Goal: Complete application form

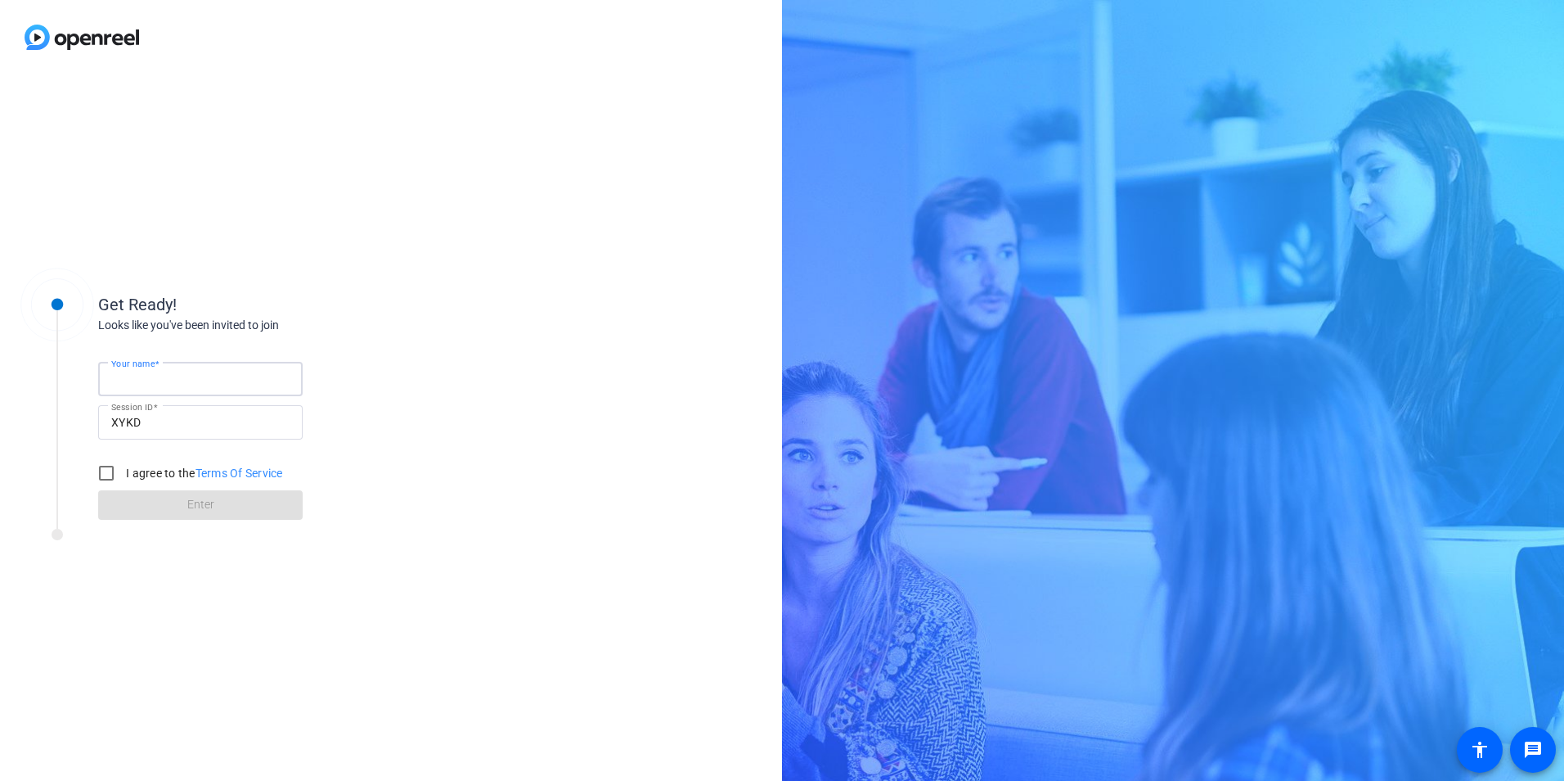
click at [244, 380] on input "Your name" at bounding box center [200, 379] width 178 height 20
type input "[PERSON_NAME]"
click at [163, 475] on label "I agree to the Terms Of Service" at bounding box center [203, 473] width 160 height 16
click at [123, 475] on input "I agree to the Terms Of Service" at bounding box center [106, 473] width 33 height 33
checkbox input "true"
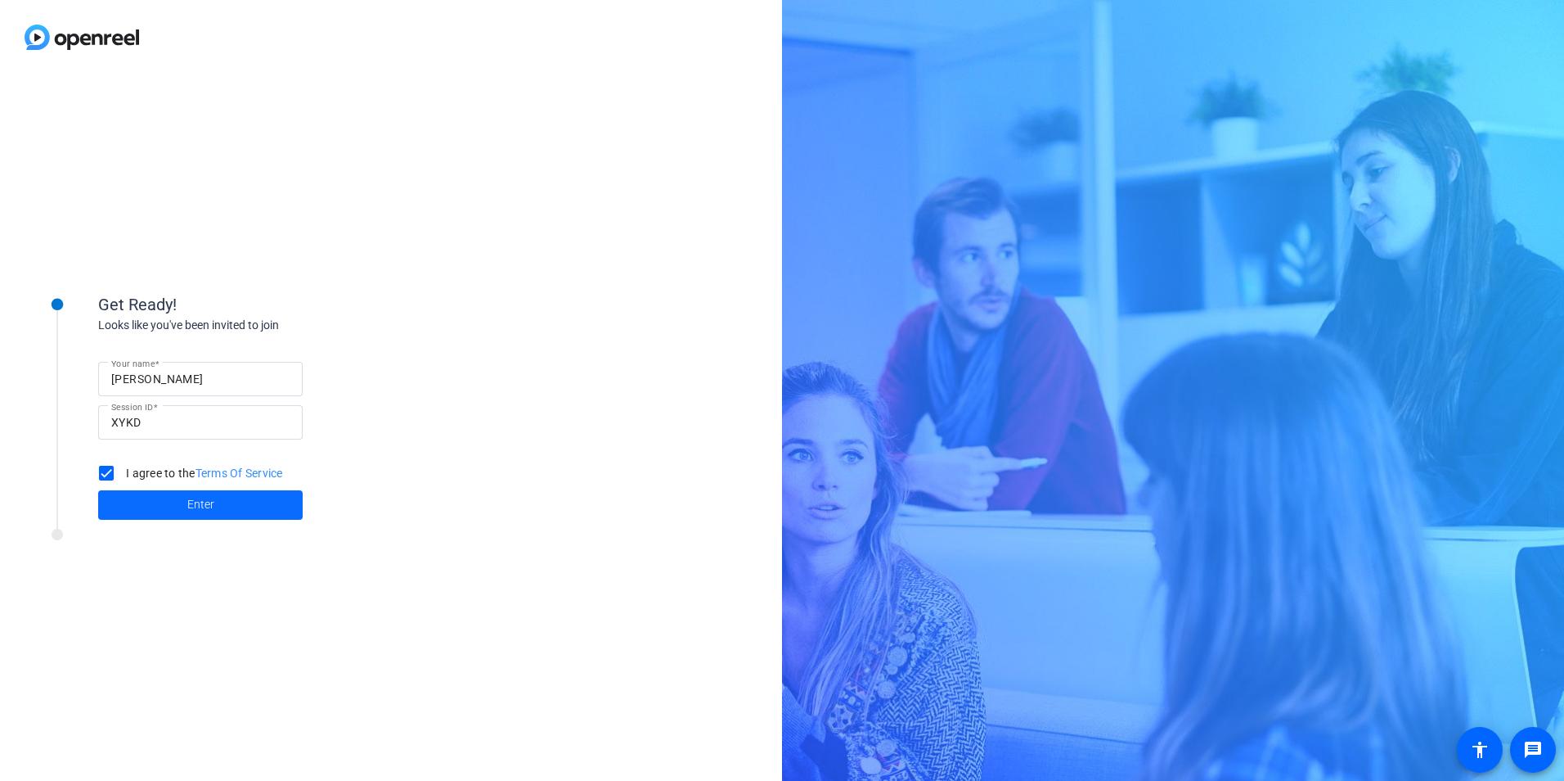
click at [214, 515] on span at bounding box center [200, 504] width 205 height 39
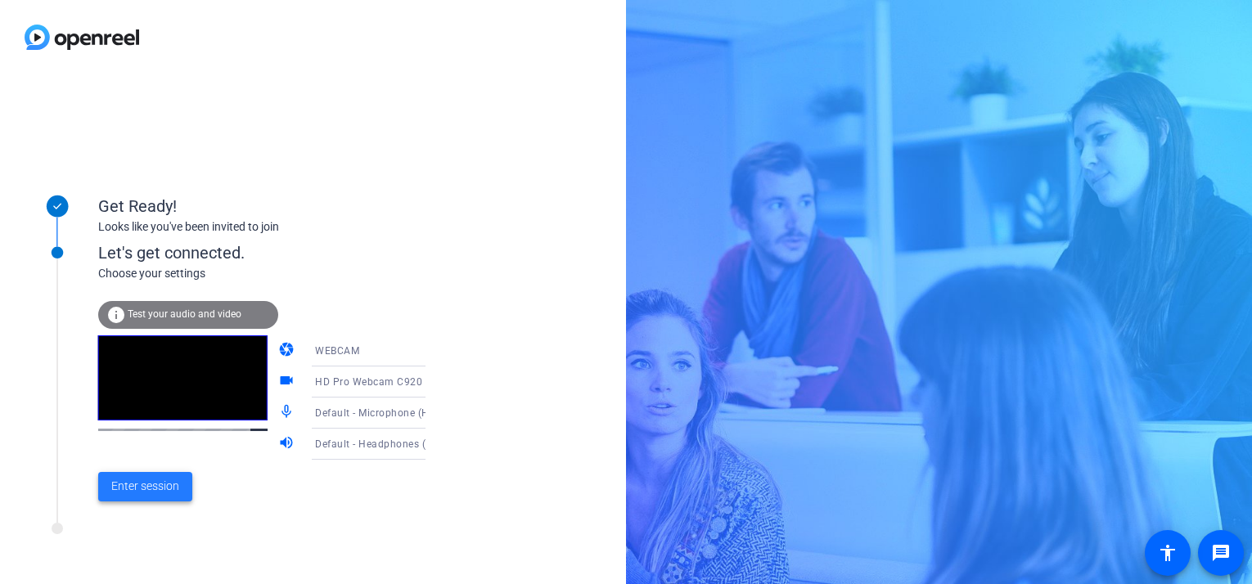
click at [159, 498] on span at bounding box center [145, 486] width 94 height 39
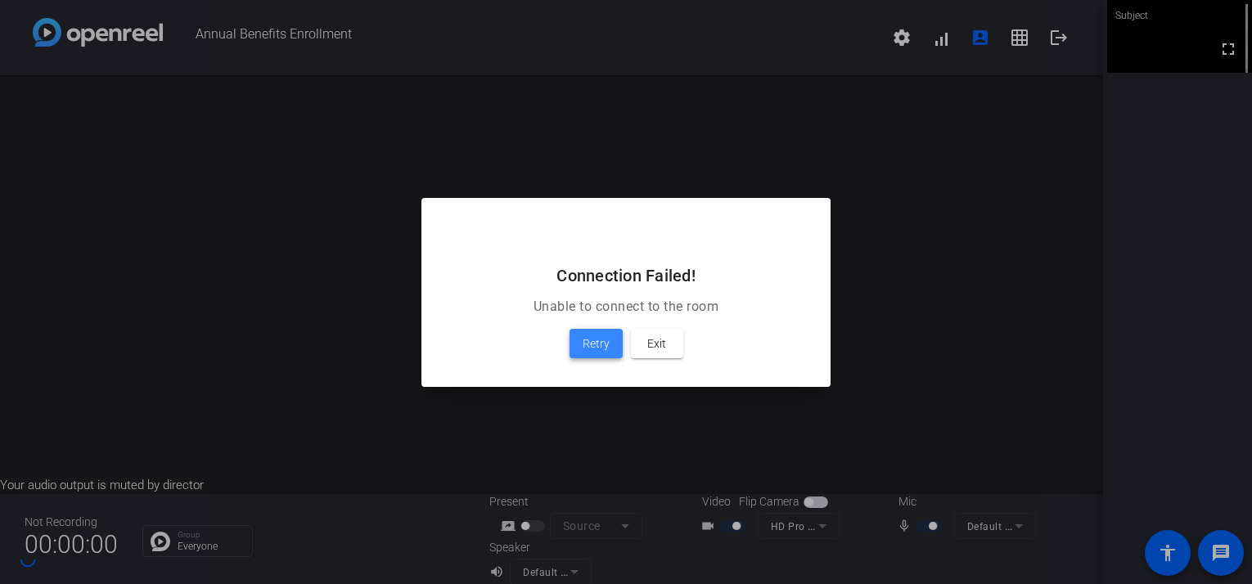
click at [588, 344] on span "Retry" at bounding box center [596, 344] width 27 height 20
